Goal: Find specific page/section: Find specific page/section

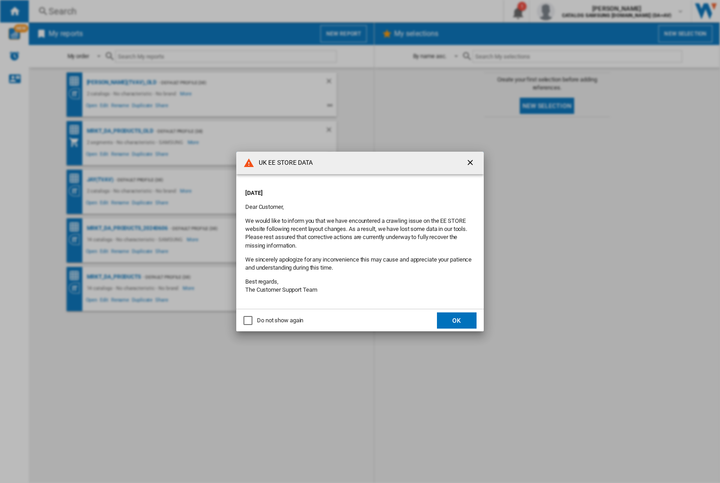
click at [457, 320] on button "OK" at bounding box center [457, 320] width 40 height 16
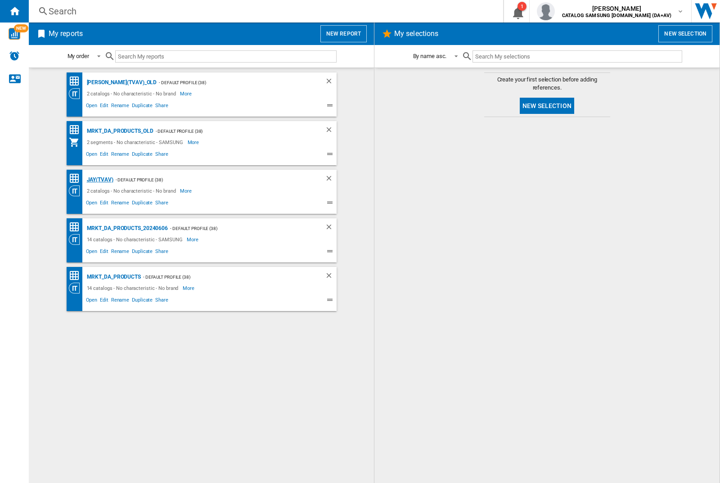
click at [100, 180] on div "JAY(TVAV)" at bounding box center [99, 179] width 29 height 11
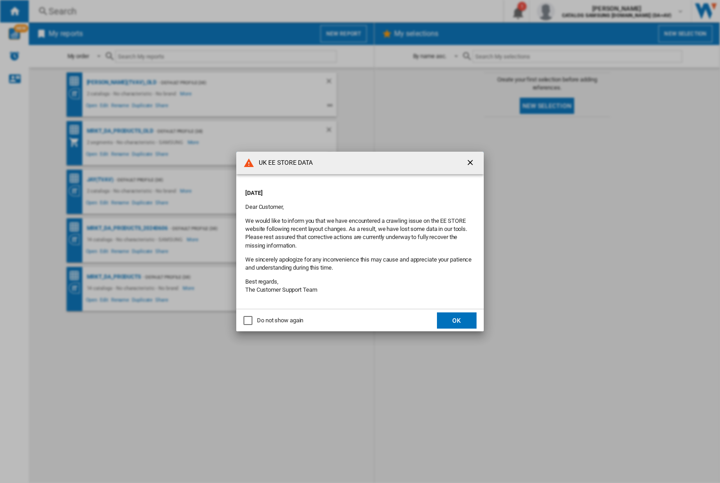
click at [457, 320] on button "OK" at bounding box center [457, 320] width 40 height 16
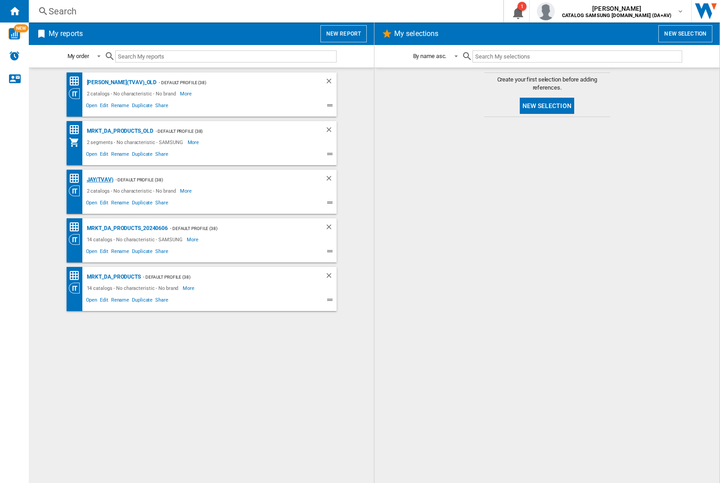
click at [100, 180] on div "JAY(TVAV)" at bounding box center [99, 179] width 29 height 11
